Goal: Information Seeking & Learning: Learn about a topic

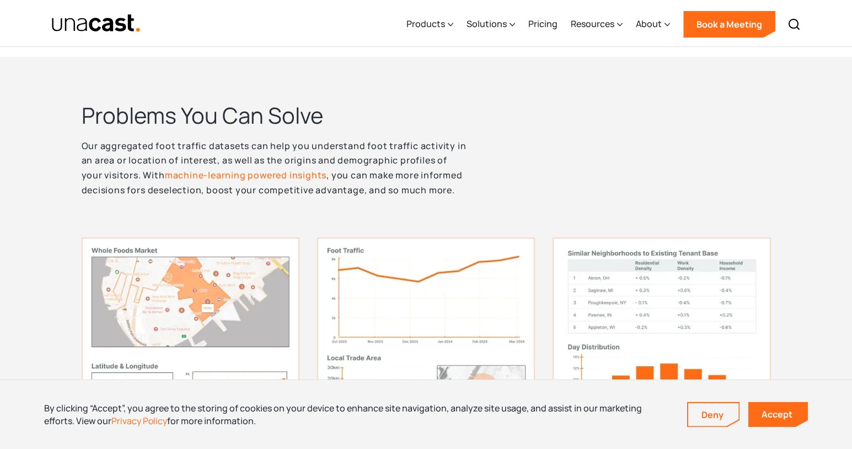
scroll to position [417, 0]
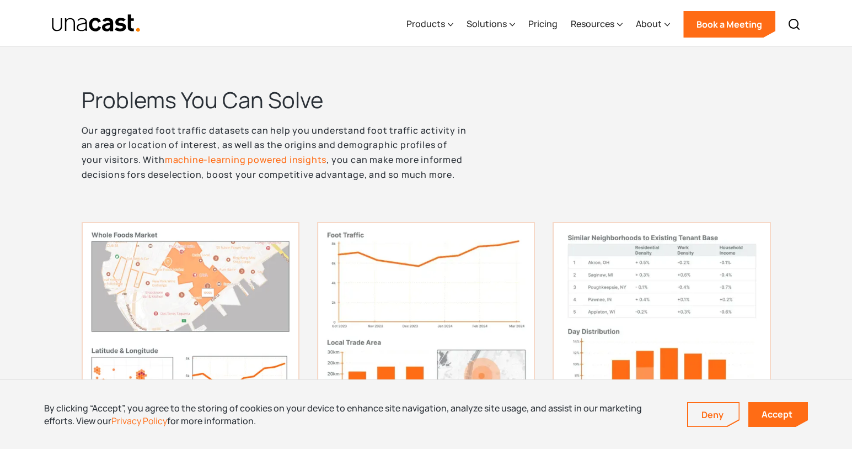
click at [308, 150] on p "Our aggregated foot traffic datasets can help you understand foot traffic activ…" at bounding box center [276, 152] width 388 height 59
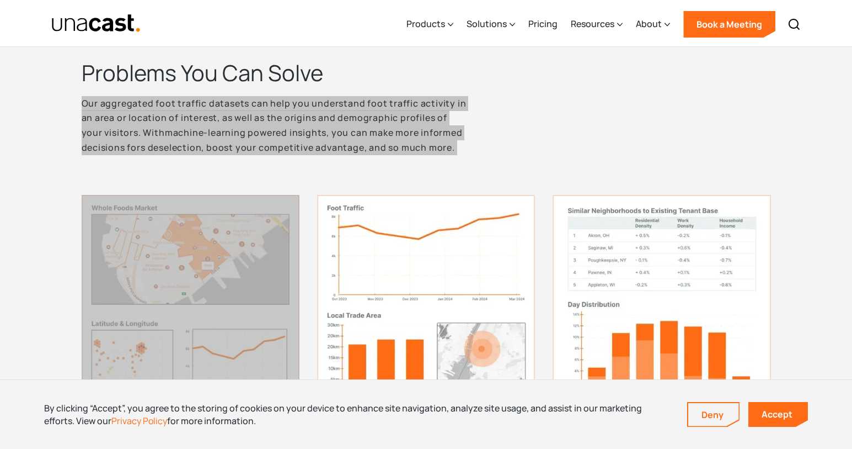
scroll to position [439, 0]
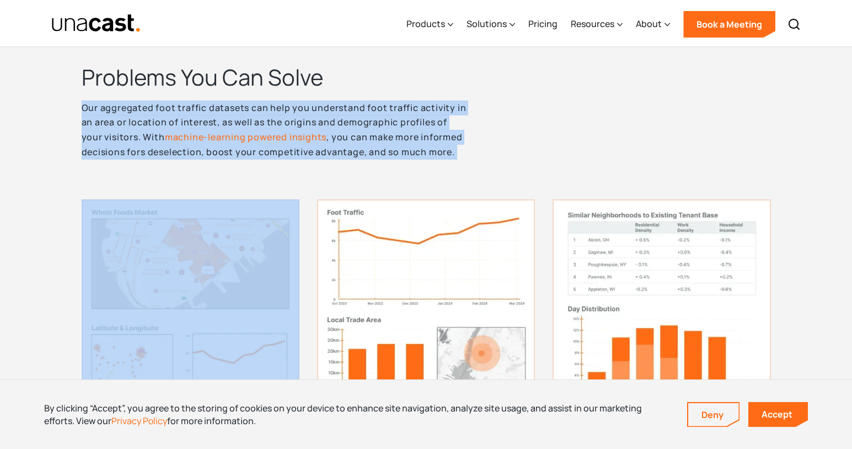
click at [305, 120] on p "Our aggregated foot traffic datasets can help you understand foot traffic activ…" at bounding box center [276, 129] width 388 height 59
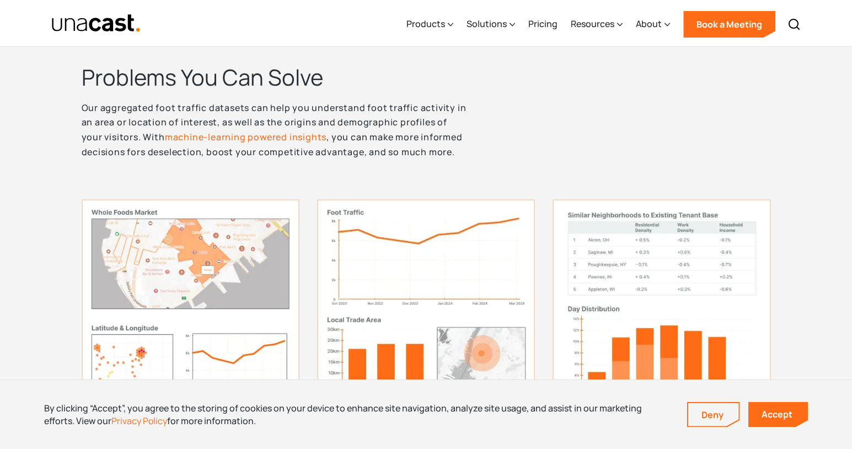
click at [305, 120] on p "Our aggregated foot traffic datasets can help you understand foot traffic activ…" at bounding box center [276, 129] width 388 height 59
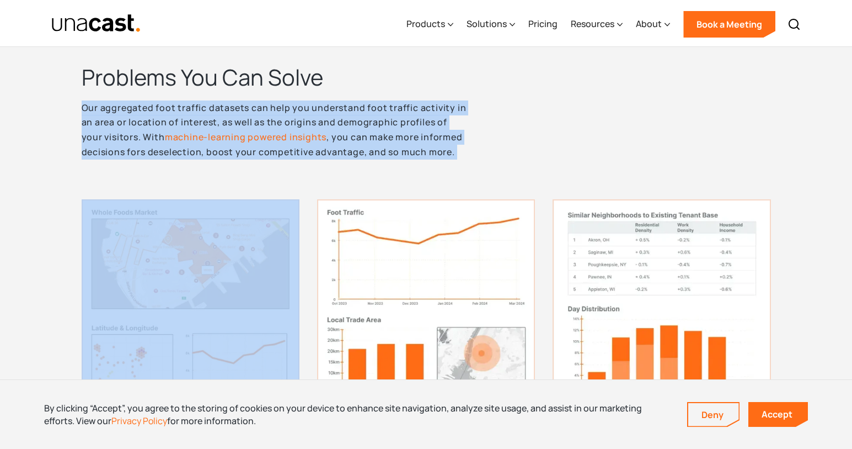
click at [305, 120] on p "Our aggregated foot traffic datasets can help you understand foot traffic activ…" at bounding box center [276, 129] width 388 height 59
click at [321, 106] on p "Our aggregated foot traffic datasets can help you understand foot traffic activ…" at bounding box center [276, 129] width 388 height 59
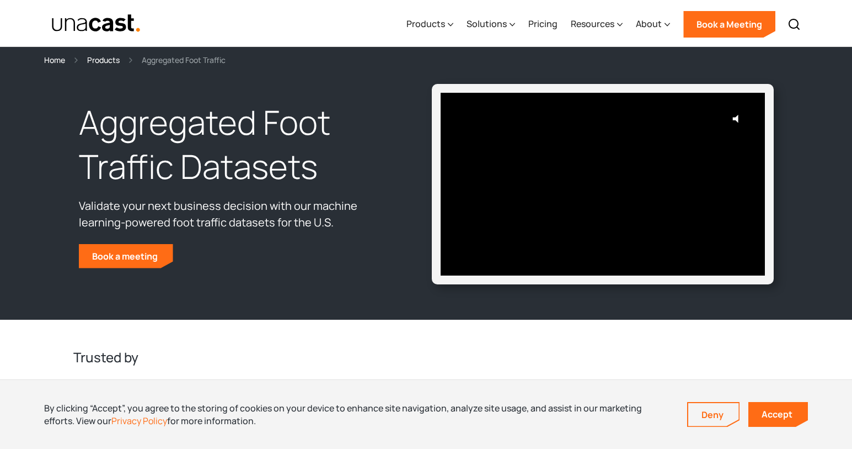
scroll to position [0, 0]
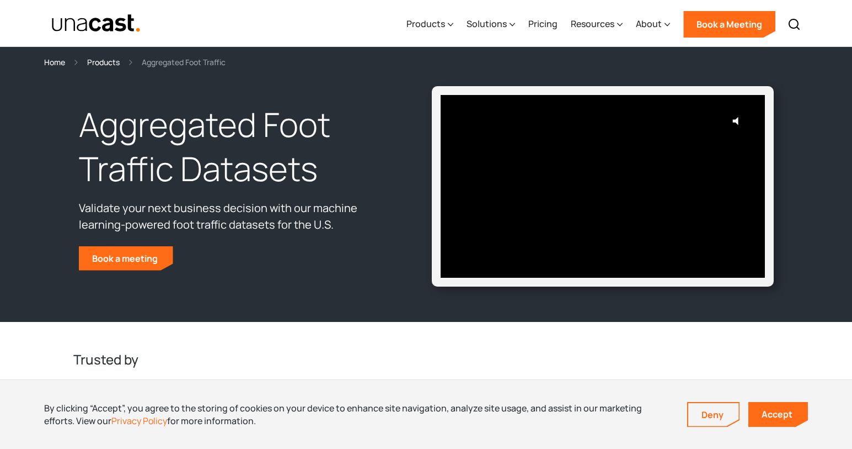
click at [114, 62] on div "Products" at bounding box center [103, 62] width 33 height 13
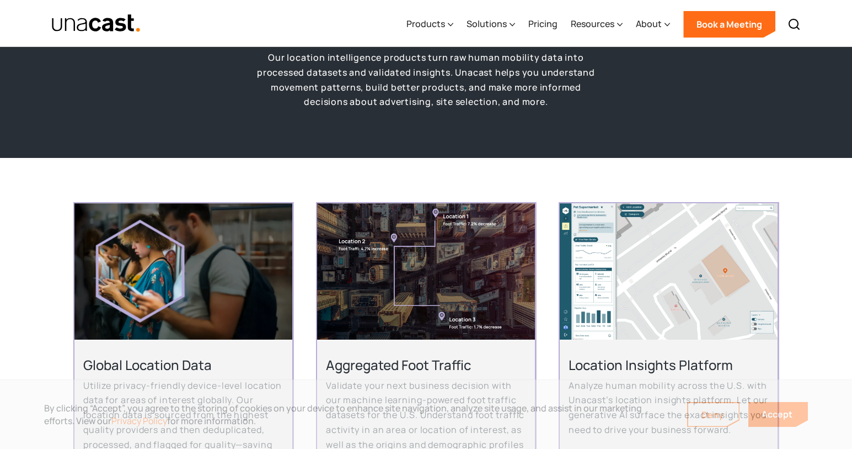
scroll to position [231, 0]
